Goal: Transaction & Acquisition: Book appointment/travel/reservation

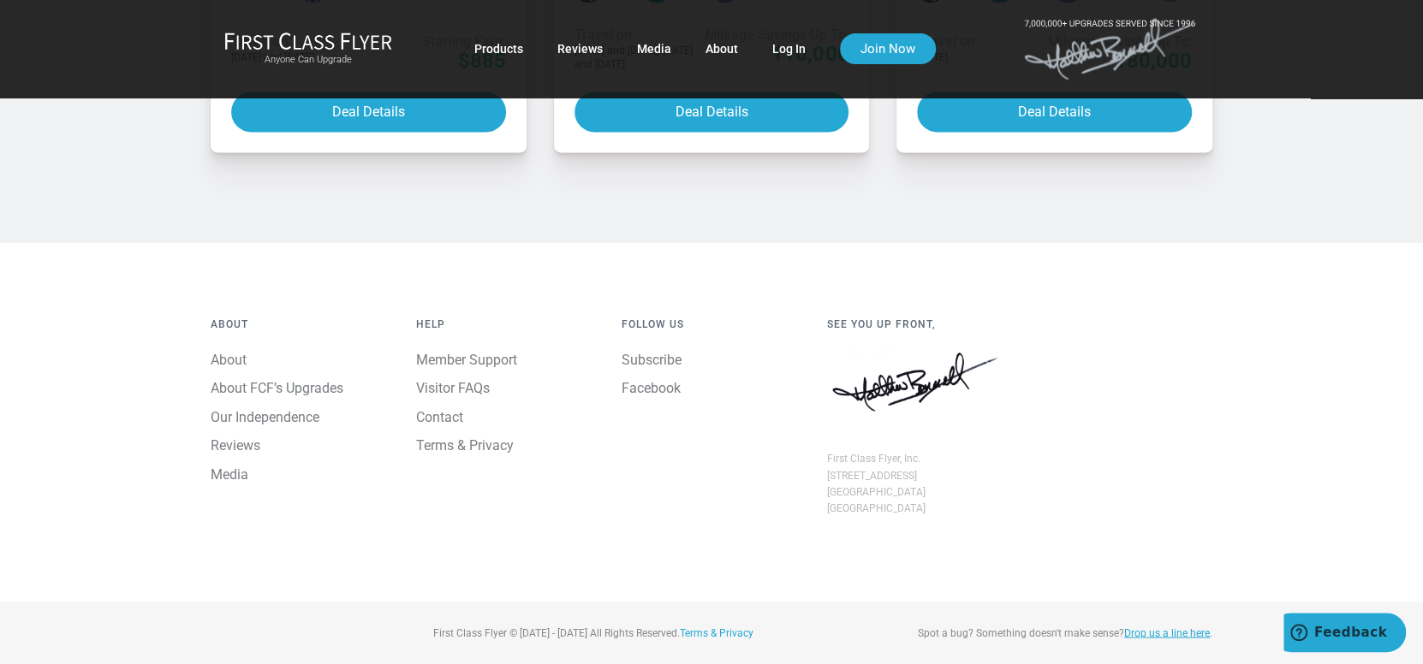
scroll to position [2022, 0]
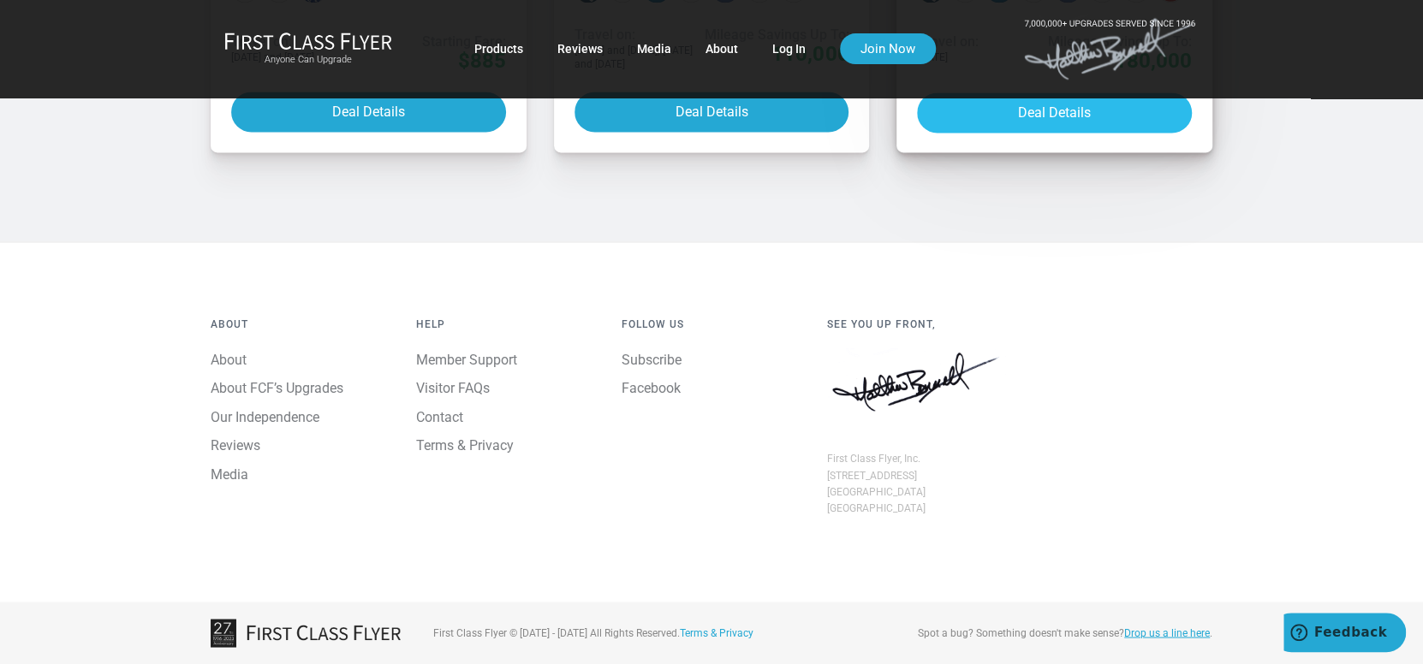
click at [1021, 133] on button "Deal Details" at bounding box center [1054, 112] width 275 height 40
click at [1067, 133] on button "Deal Details" at bounding box center [1054, 112] width 275 height 40
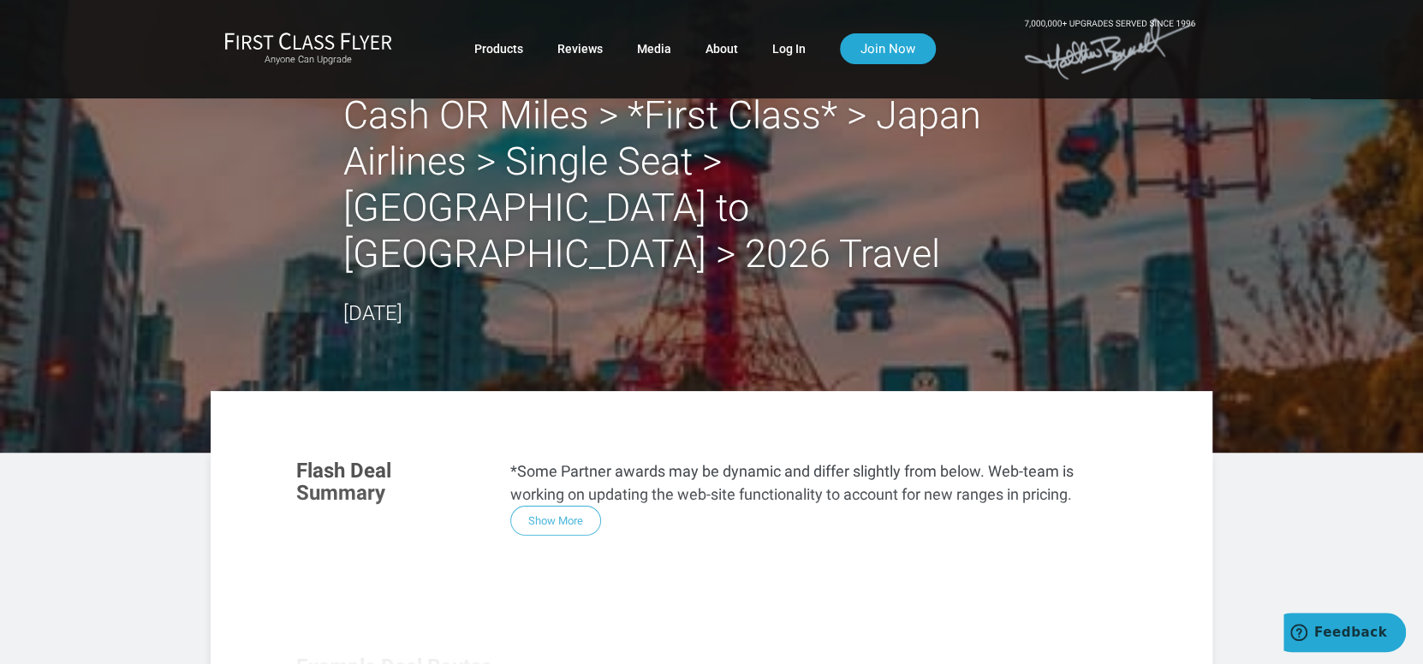
click at [567, 477] on div "Flash Deal Summary *Some Partner awards may be dynamic and differ slightly from…" at bounding box center [711, 676] width 865 height 467
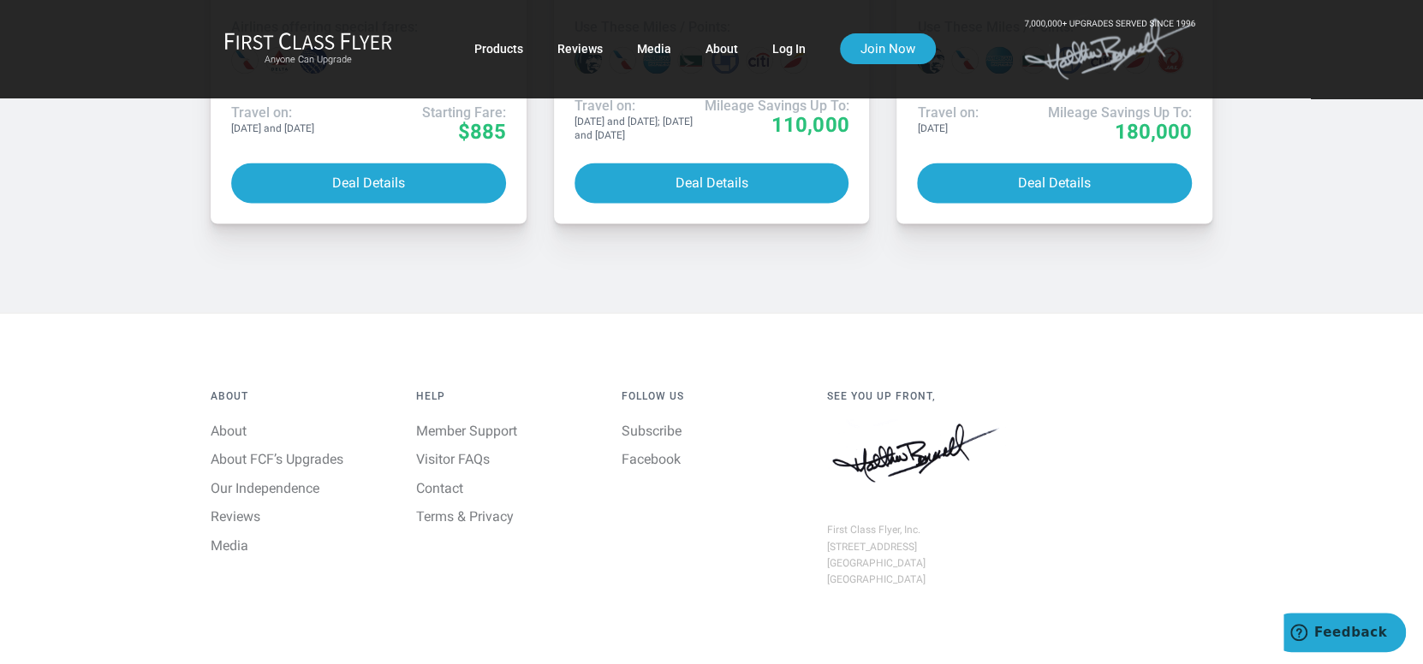
scroll to position [2133, 0]
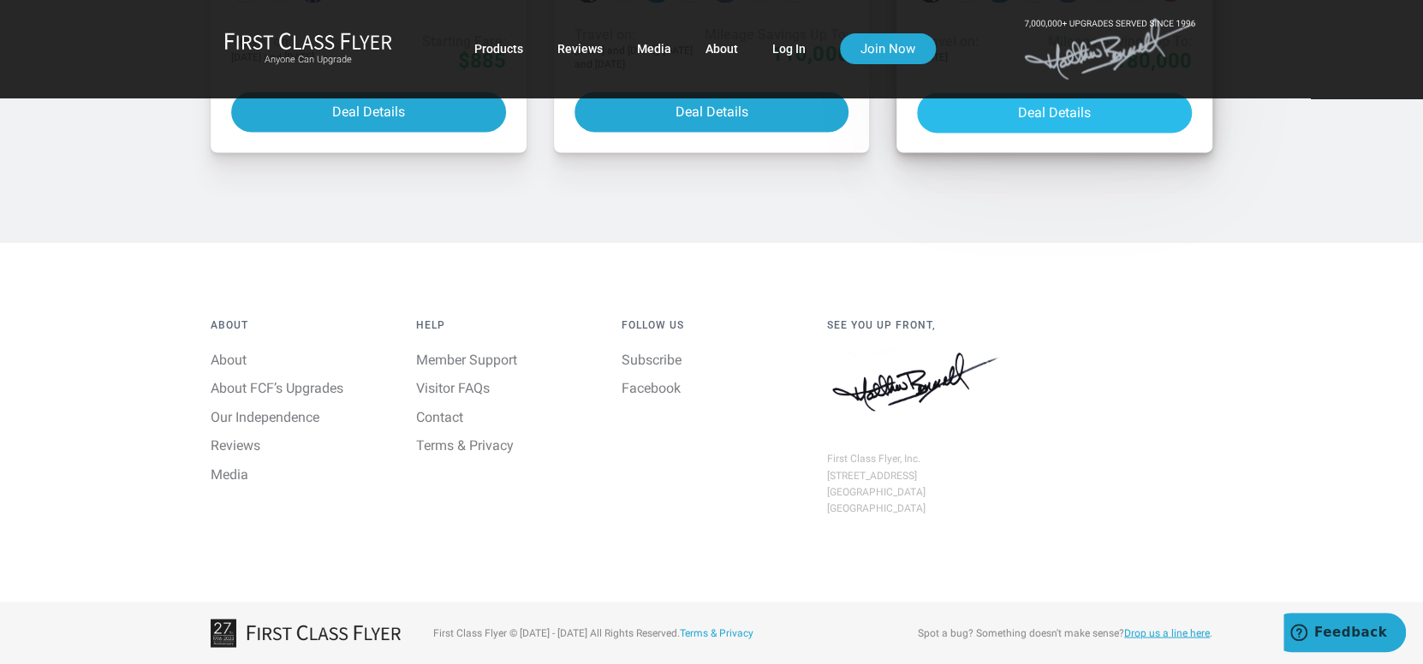
click at [1098, 133] on button "Deal Details" at bounding box center [1054, 112] width 275 height 40
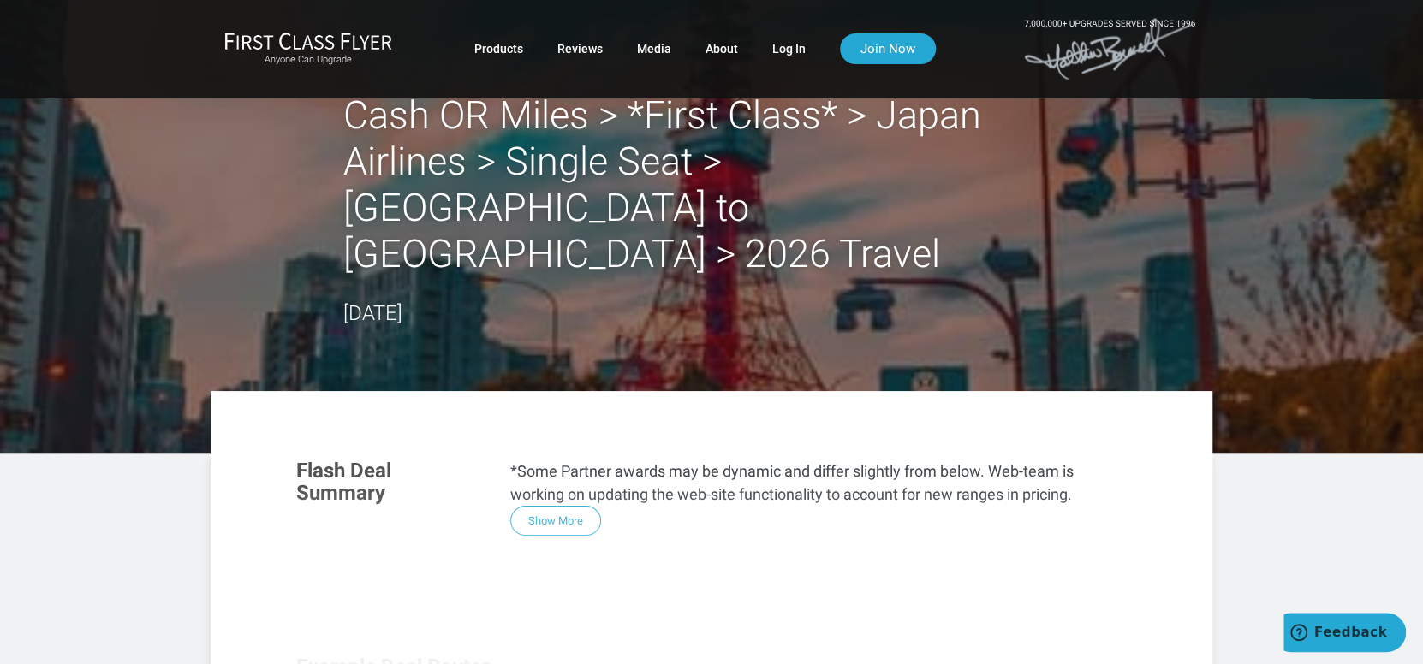
click at [581, 485] on div "Flash Deal Summary *Some Partner awards may be dynamic and differ slightly from…" at bounding box center [711, 676] width 865 height 467
click at [572, 475] on div "Flash Deal Summary *Some Partner awards may be dynamic and differ slightly from…" at bounding box center [711, 676] width 865 height 467
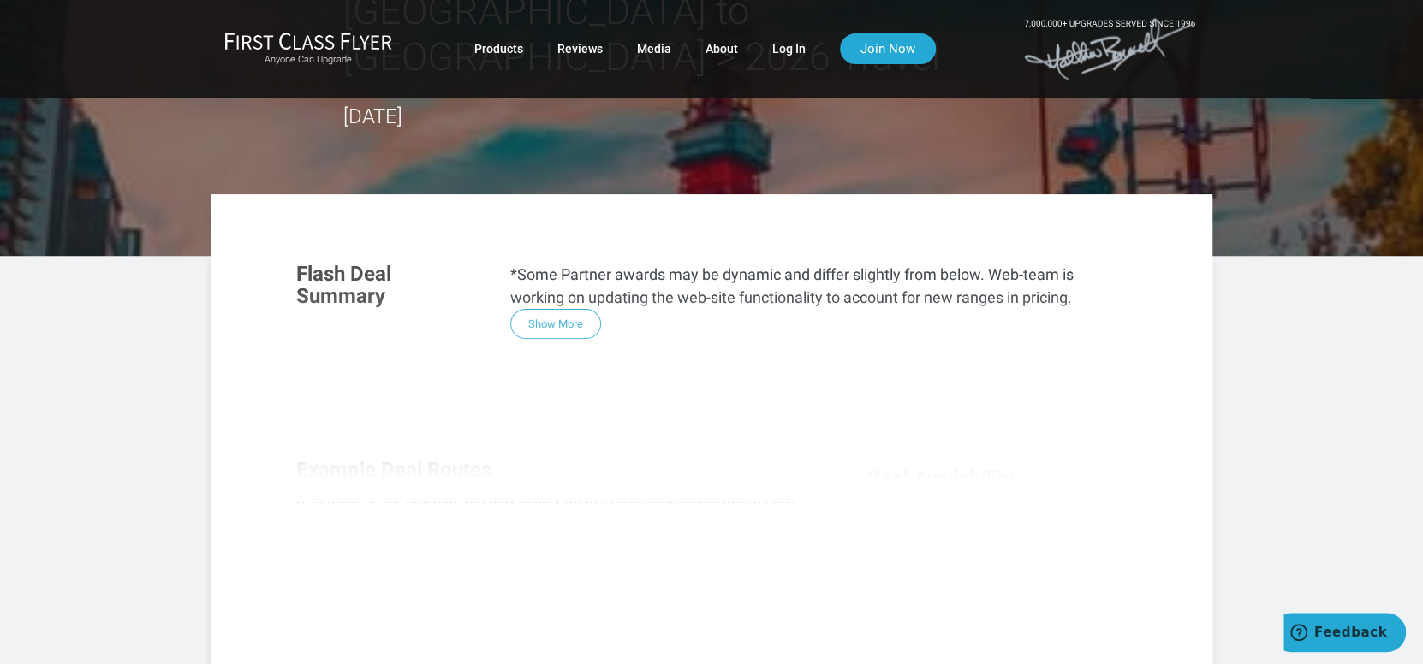
scroll to position [211, 0]
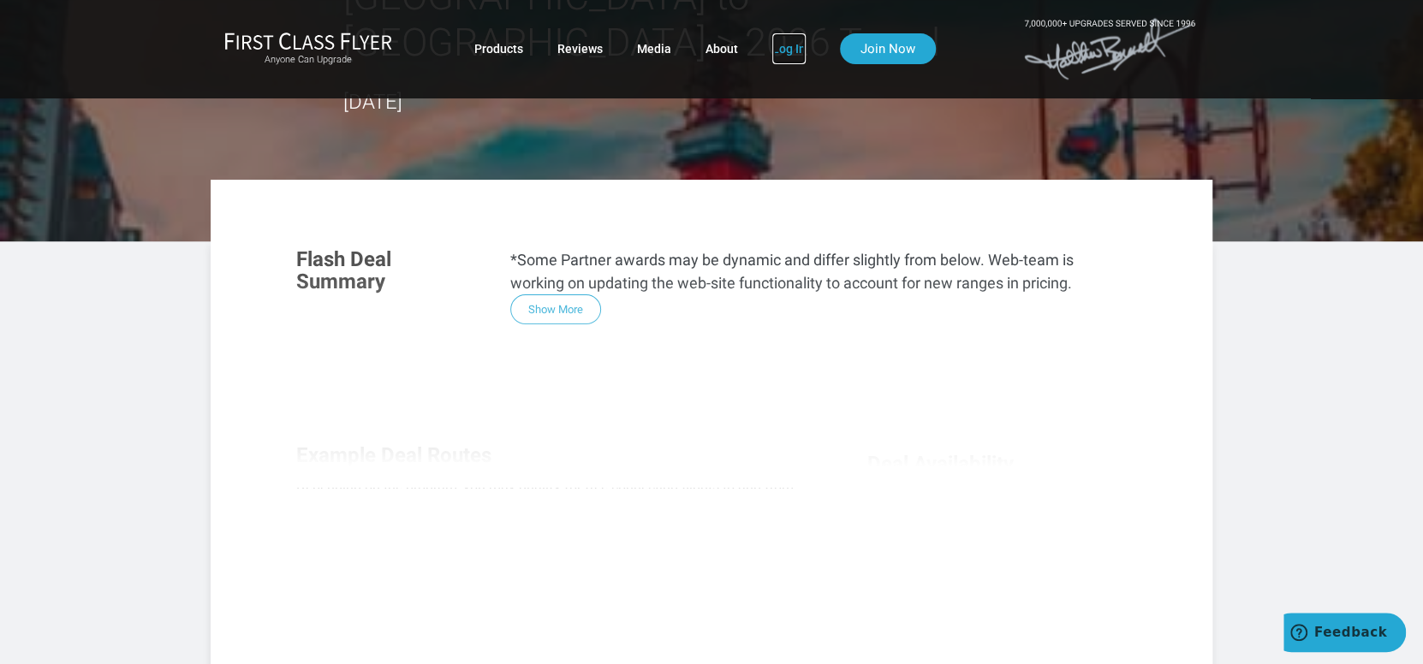
click at [795, 53] on link "Log In" at bounding box center [788, 48] width 33 height 31
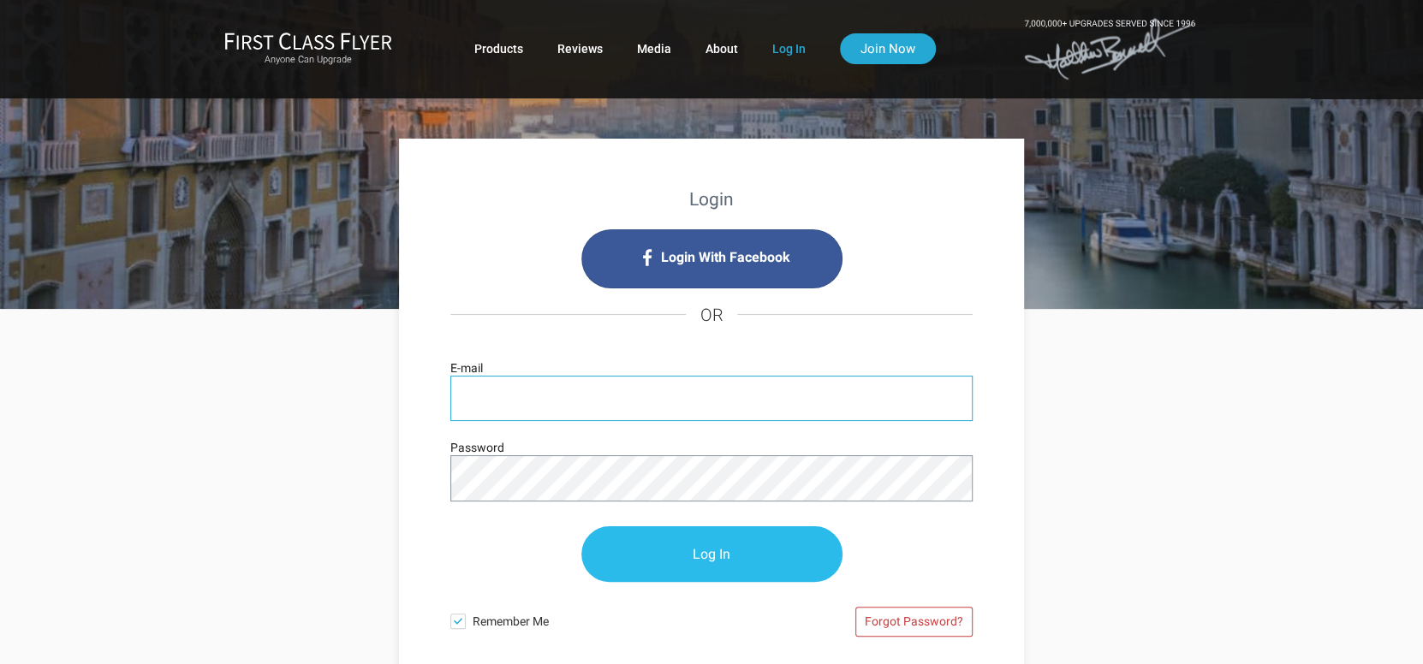
type input "jshin@dom2022.com"
click at [632, 549] on input "Log In" at bounding box center [711, 555] width 261 height 56
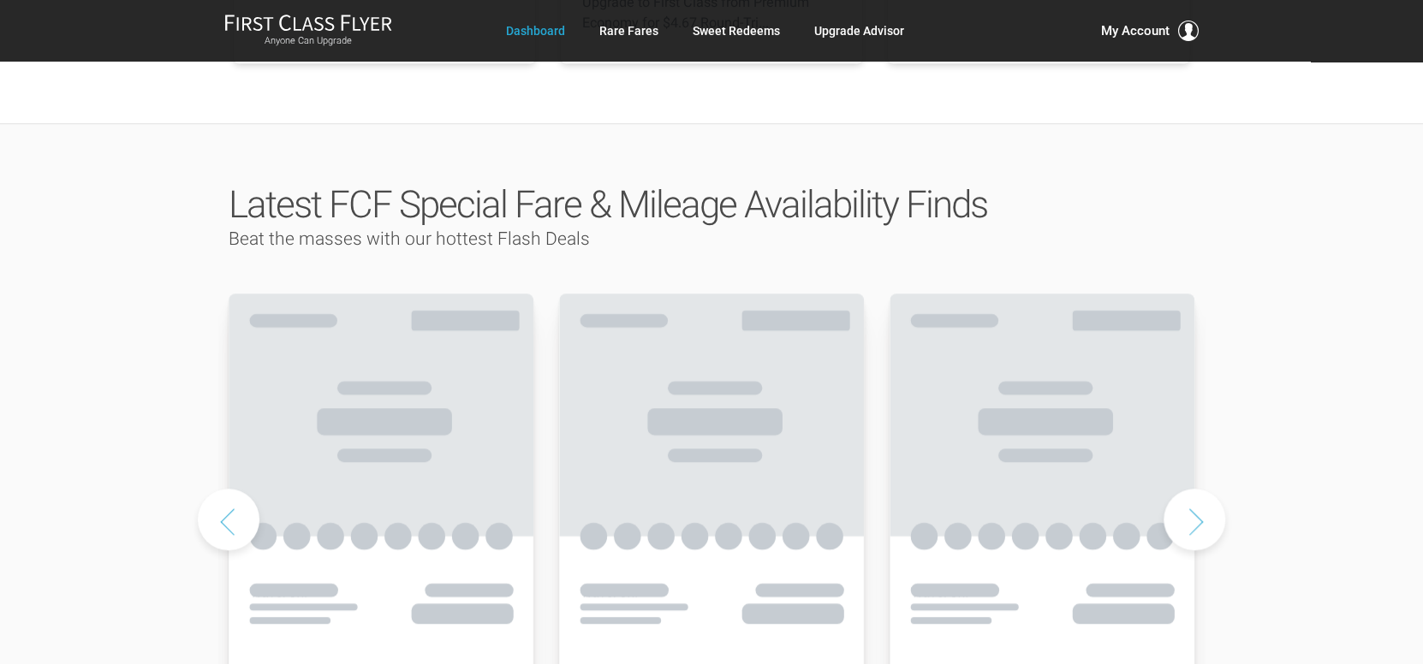
scroll to position [870, 0]
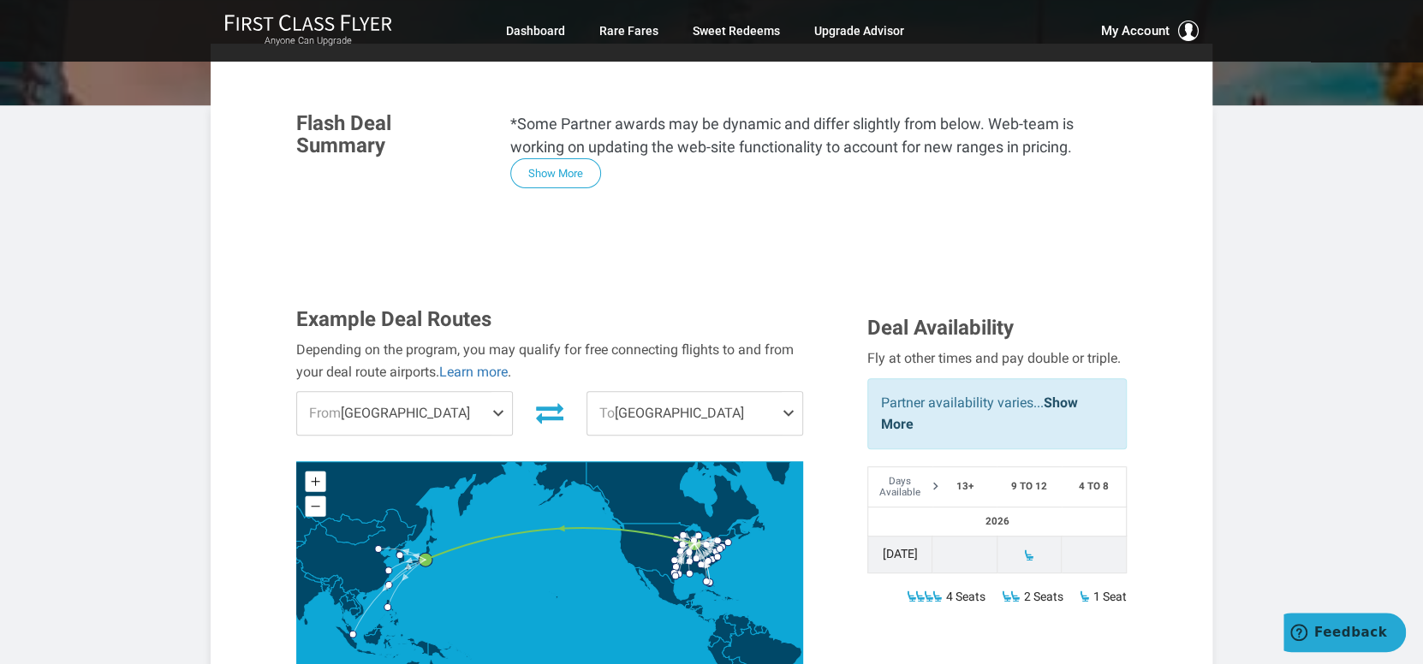
scroll to position [328, 0]
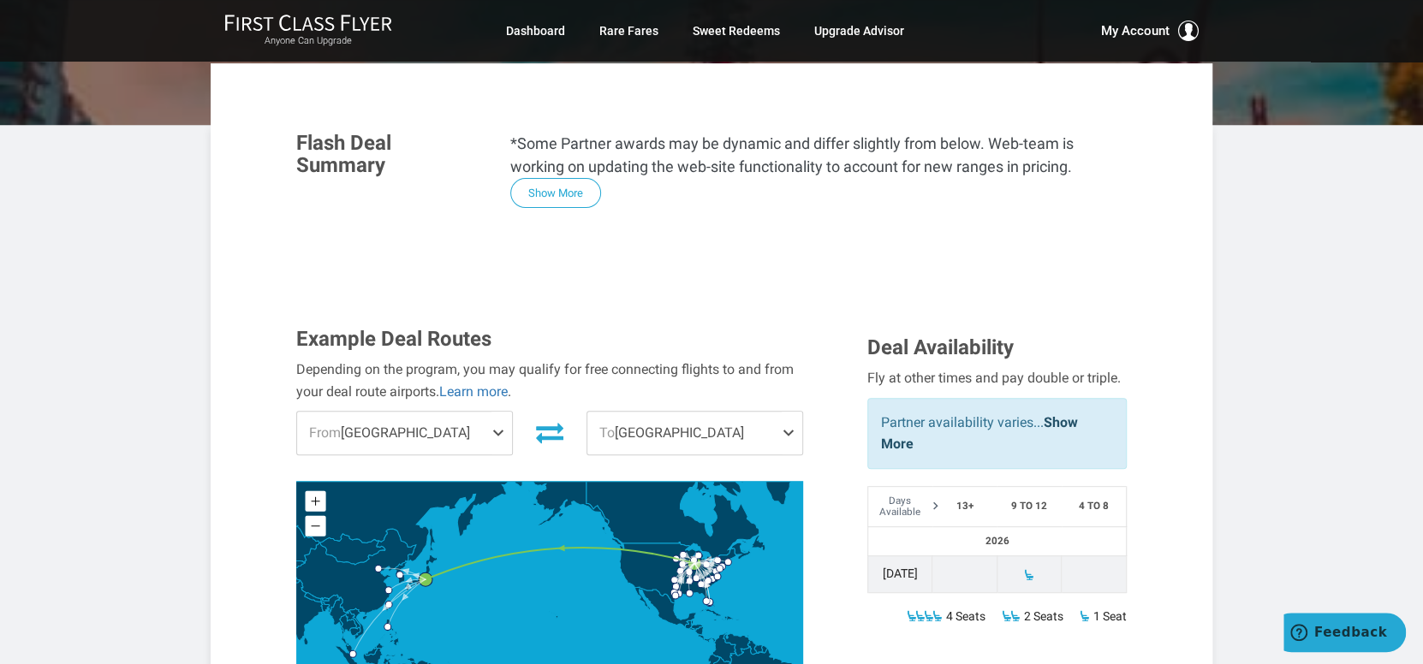
click at [495, 412] on span at bounding box center [501, 433] width 21 height 43
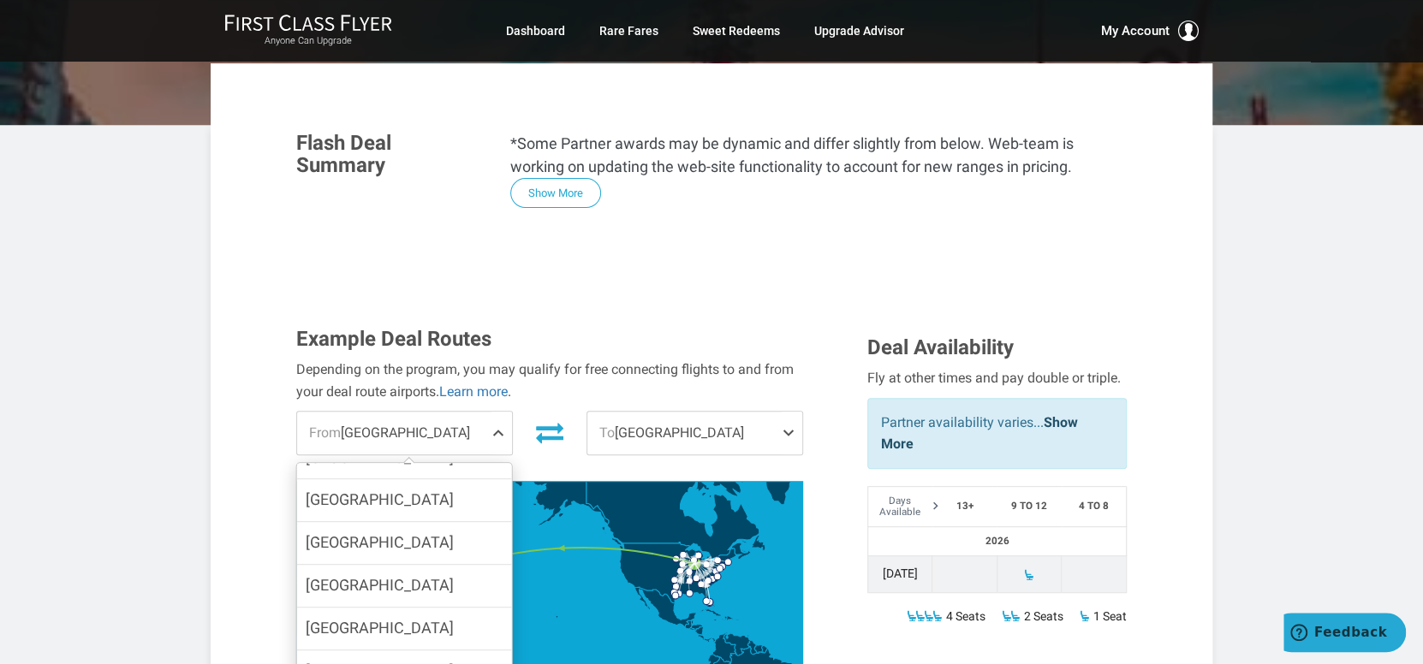
scroll to position [746, 0]
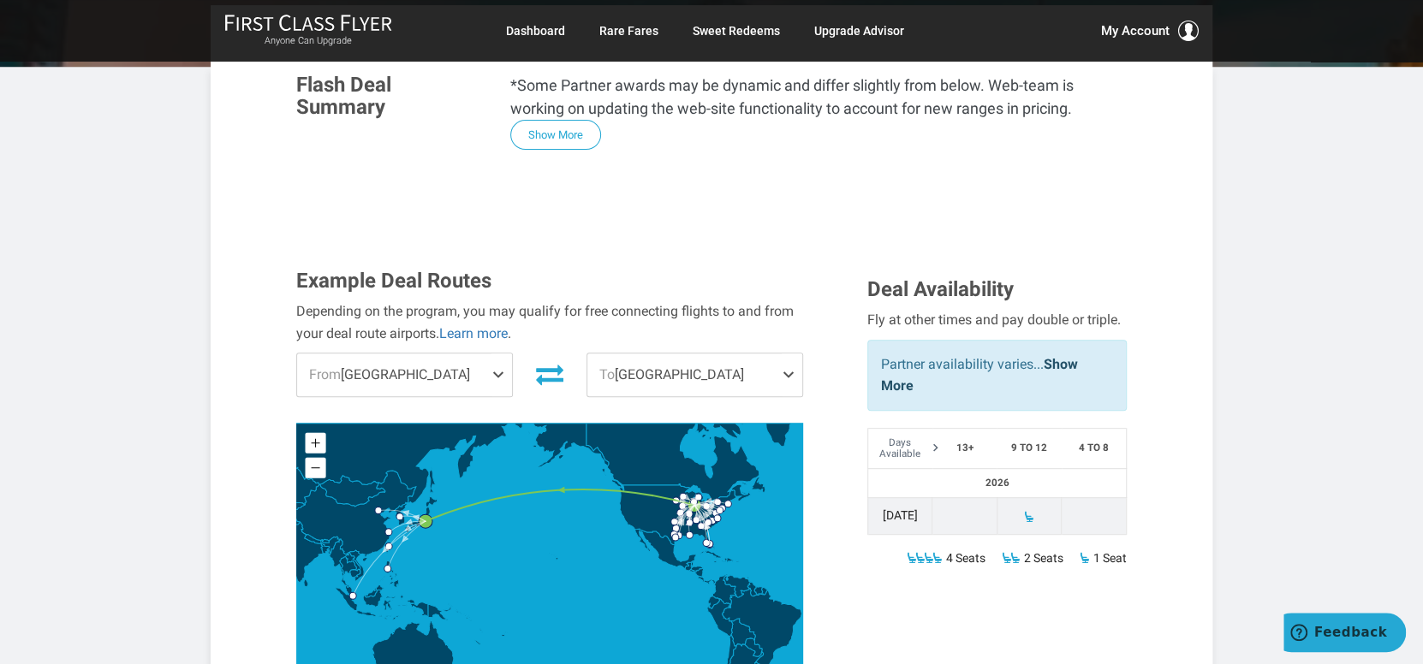
scroll to position [481, 0]
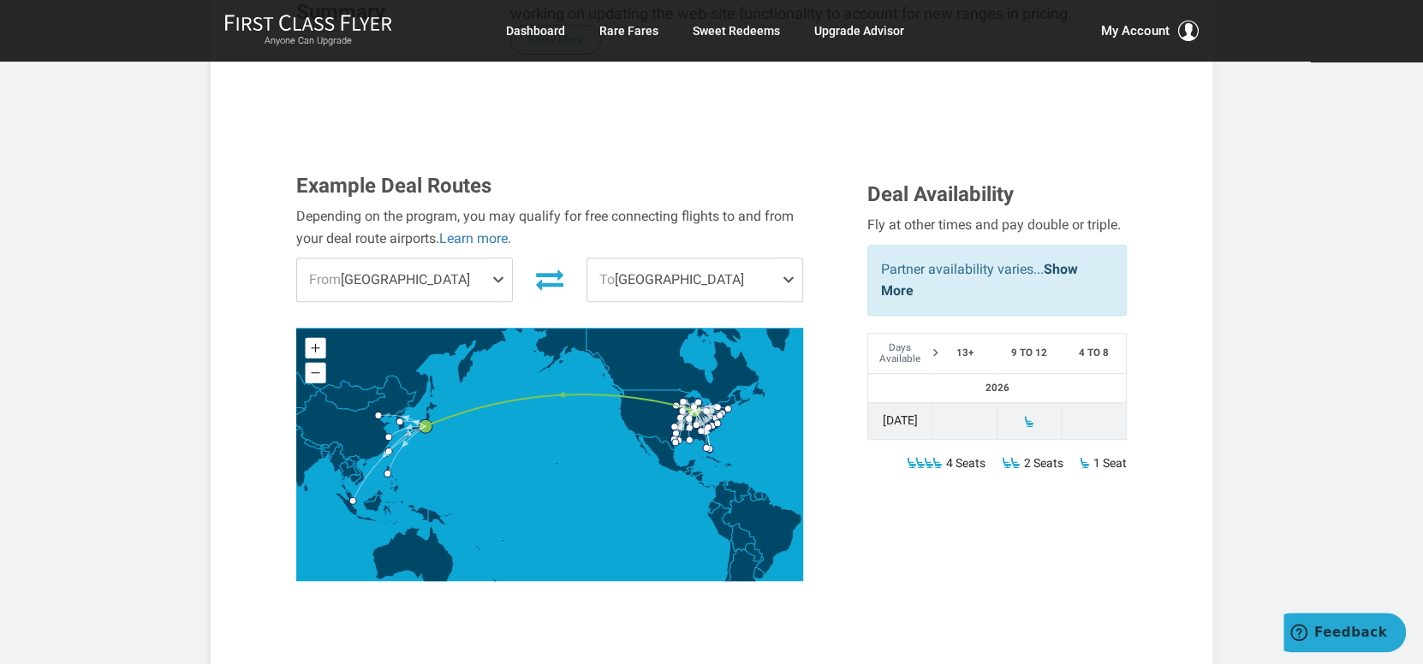
click at [927, 334] on th "Days Available" at bounding box center [899, 354] width 65 height 40
click at [936, 334] on th "13+" at bounding box center [964, 354] width 65 height 40
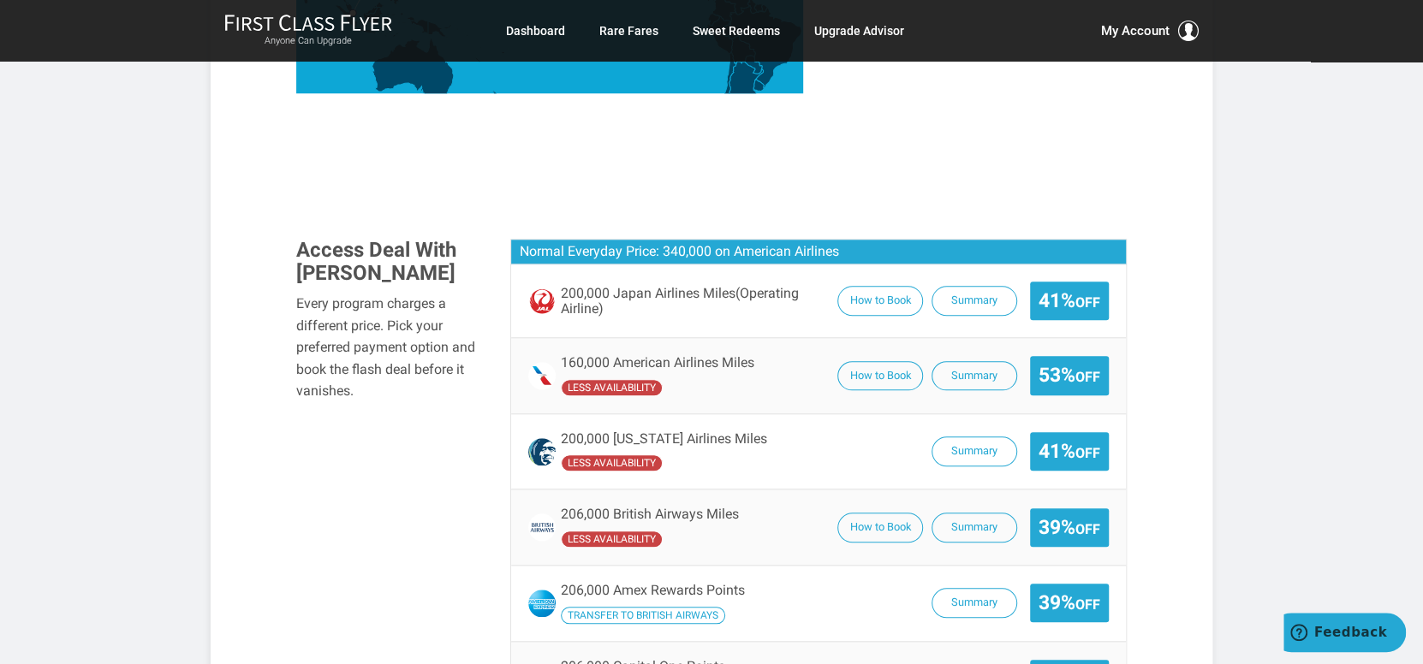
scroll to position [1020, 0]
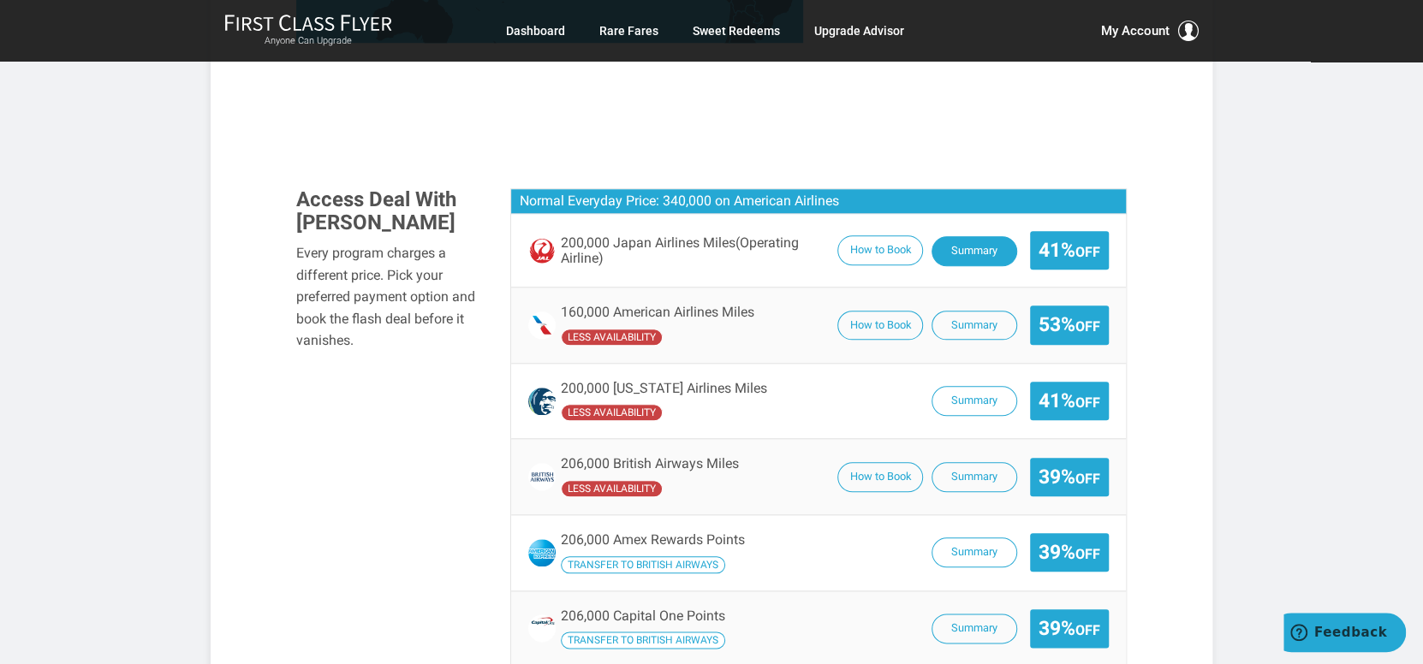
click at [964, 236] on button "Summary" at bounding box center [975, 251] width 86 height 30
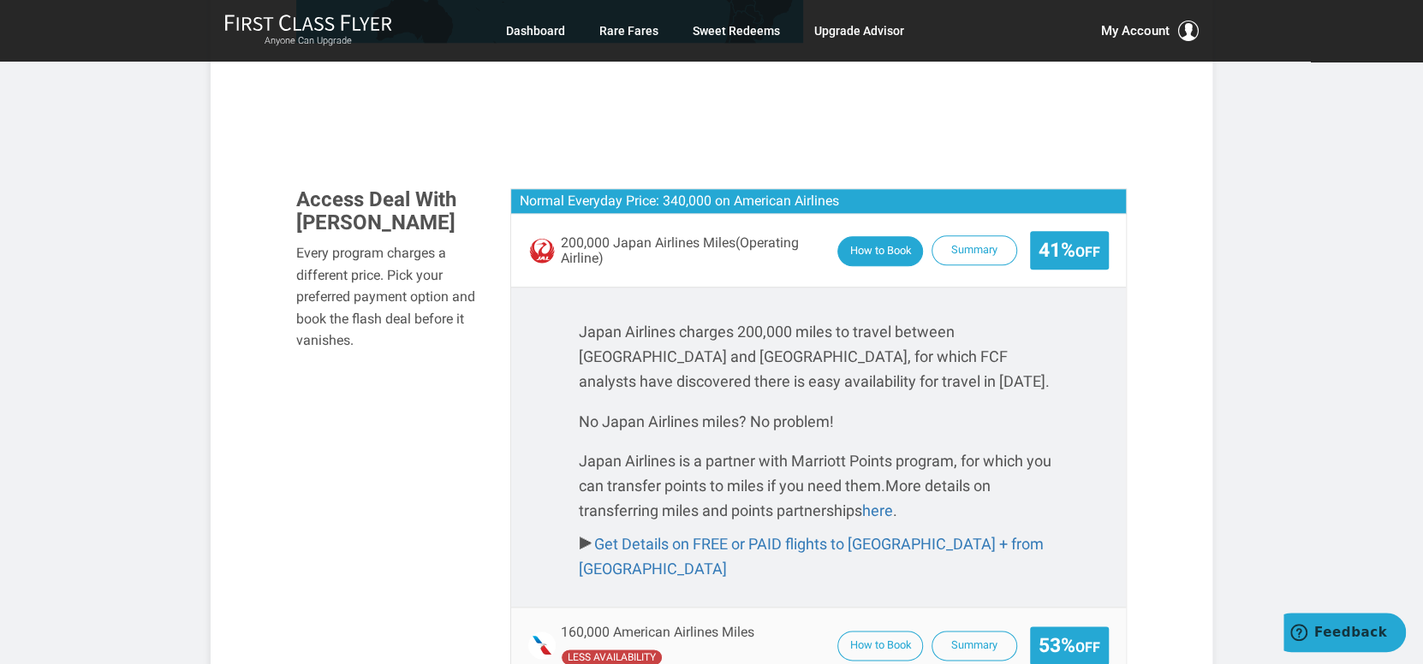
click at [865, 236] on button "How to Book" at bounding box center [880, 251] width 86 height 30
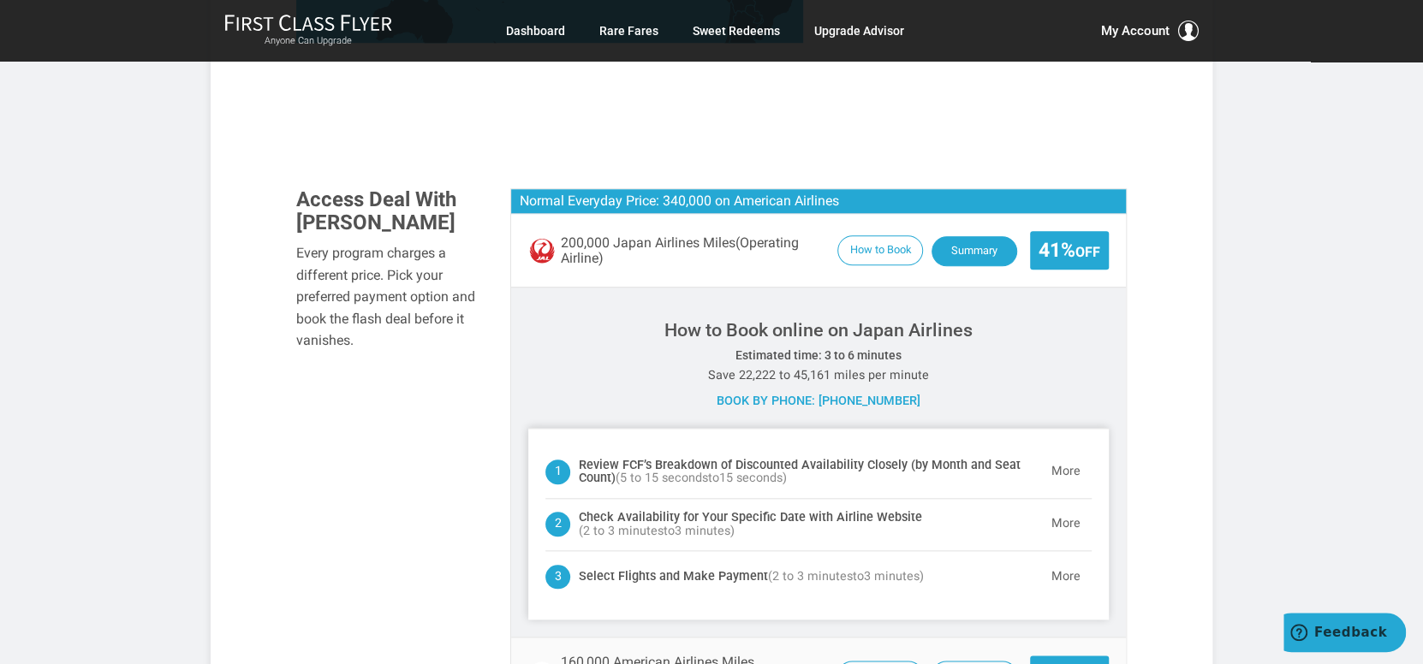
click at [967, 236] on button "Summary" at bounding box center [975, 251] width 86 height 30
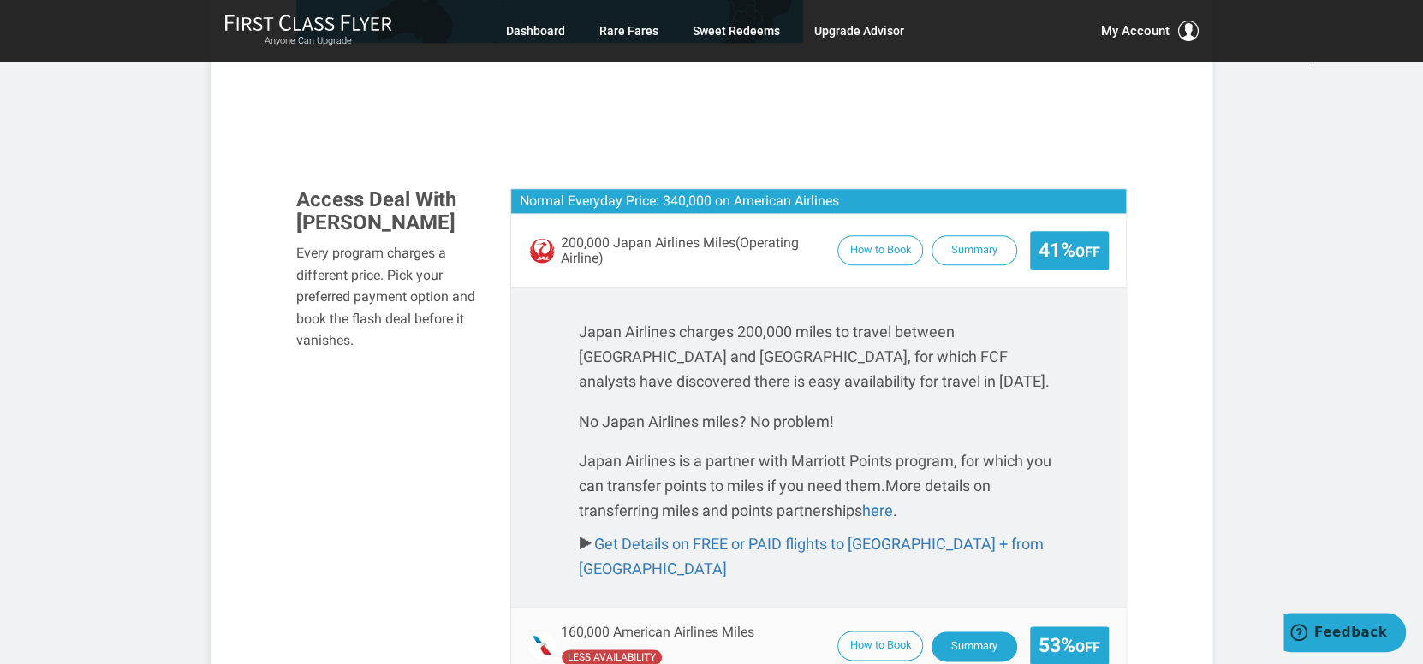
click at [962, 632] on button "Summary" at bounding box center [975, 647] width 86 height 30
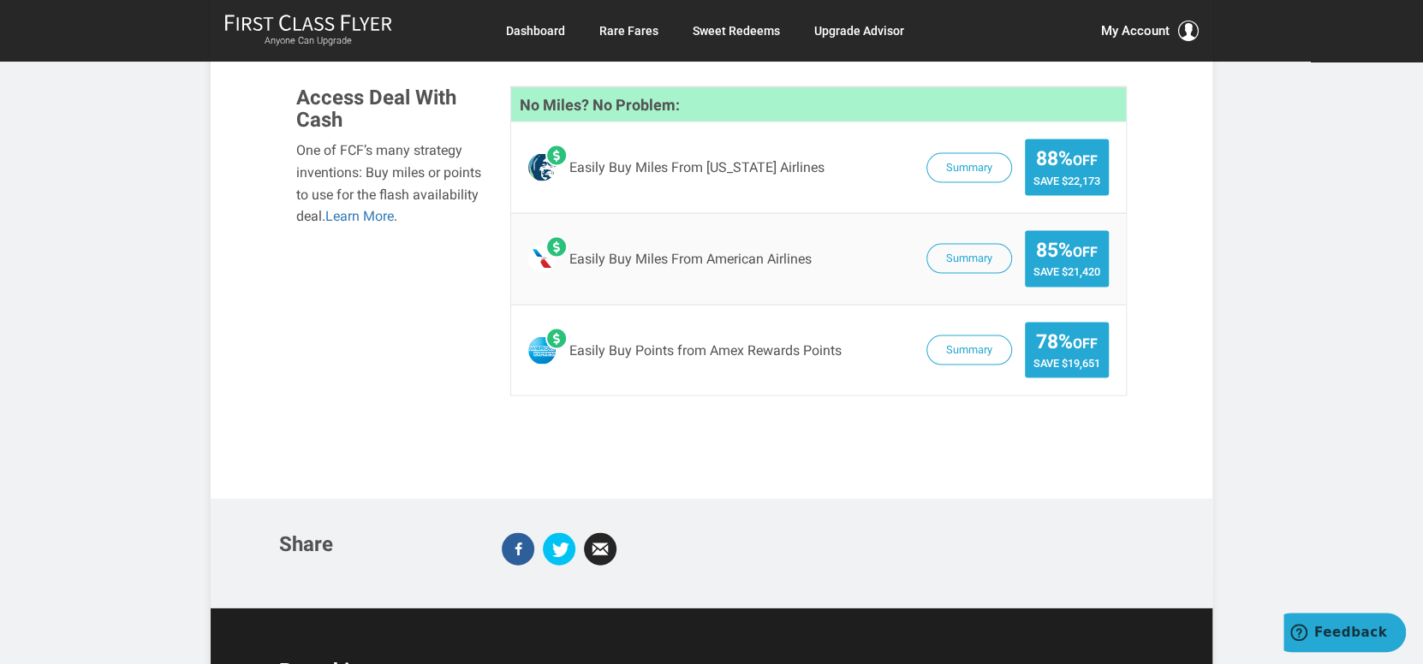
scroll to position [2277, 0]
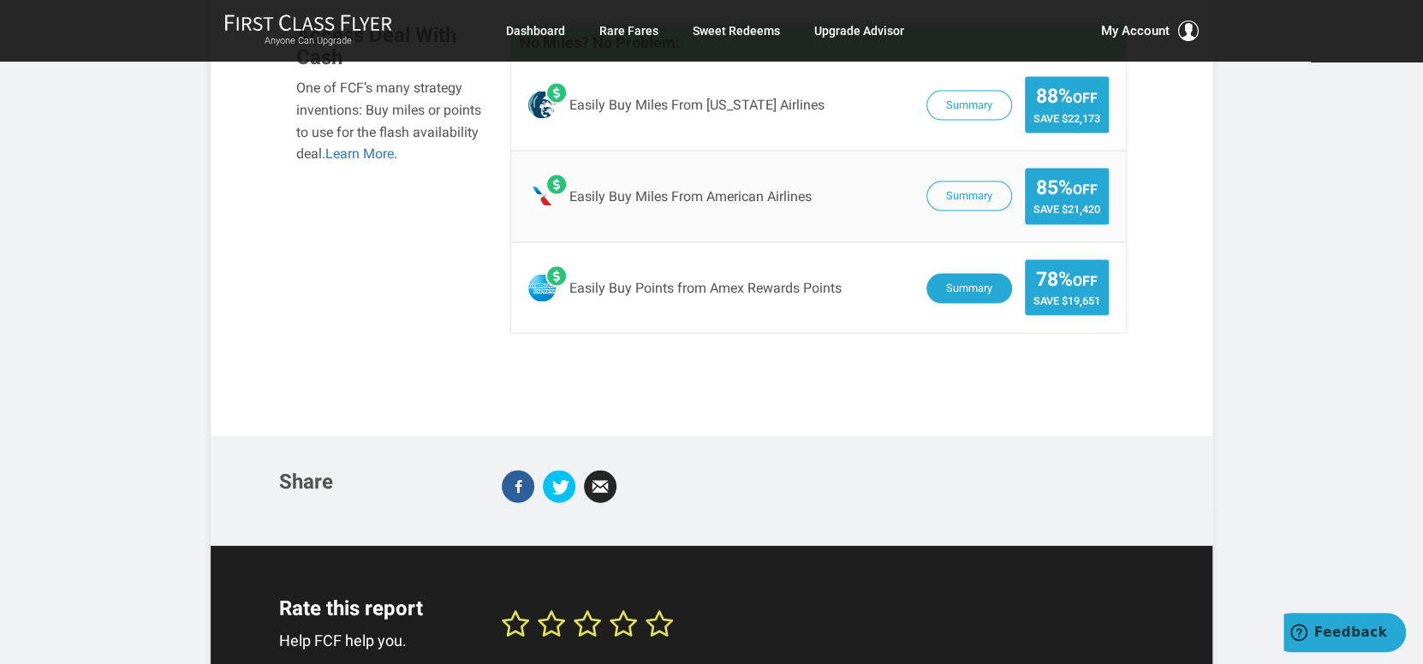
click at [973, 274] on button "Summary" at bounding box center [969, 289] width 86 height 30
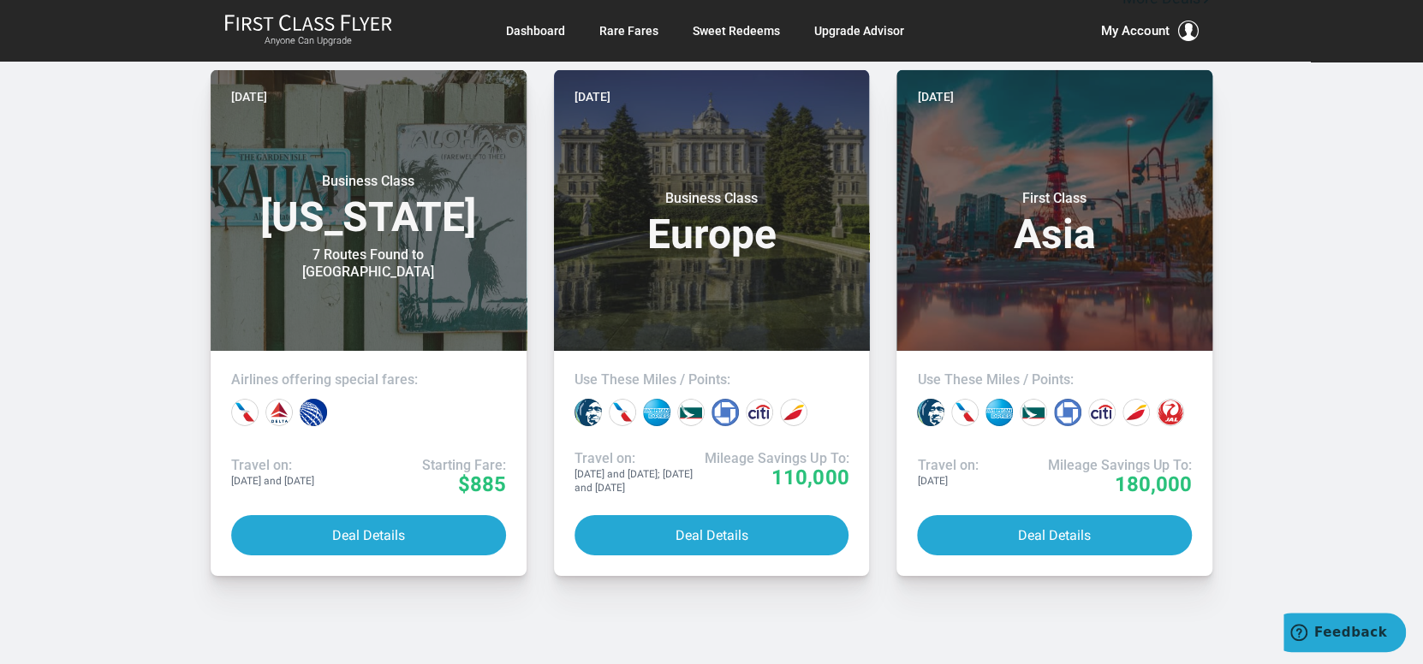
scroll to position [3510, 0]
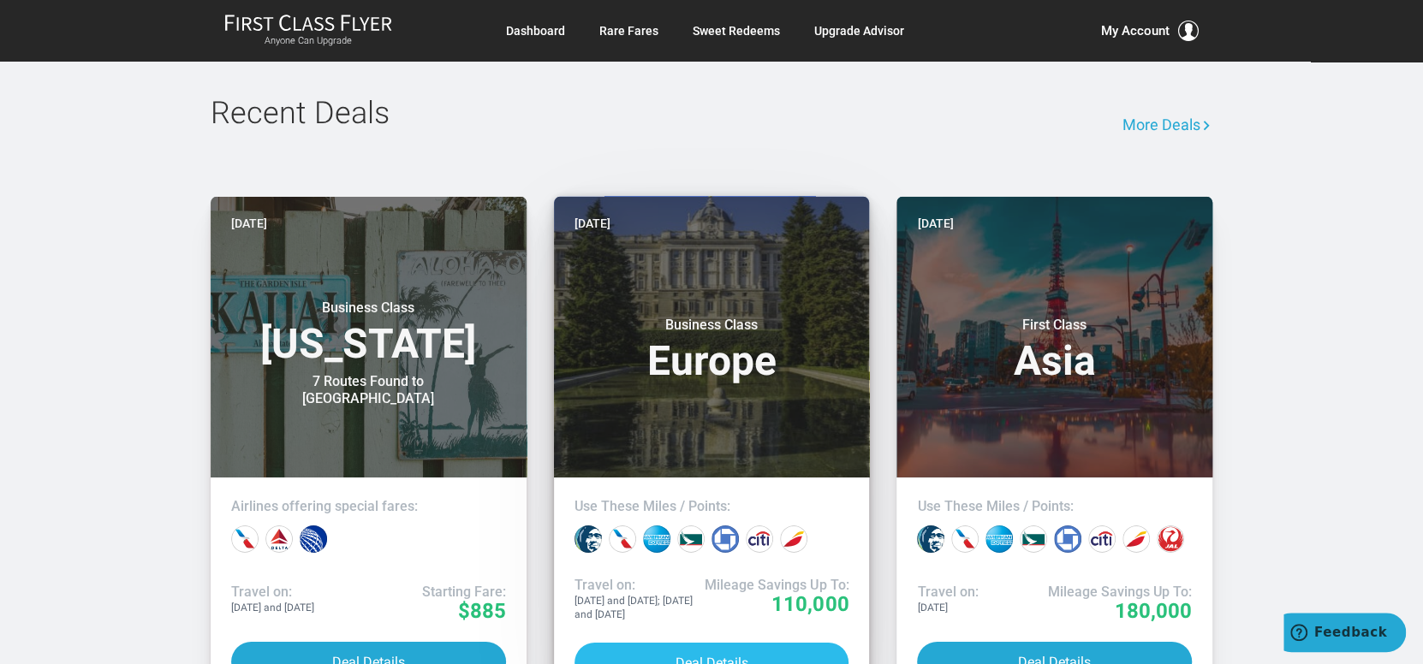
click at [723, 643] on button "Deal Details" at bounding box center [711, 663] width 275 height 40
